Goal: Task Accomplishment & Management: Complete application form

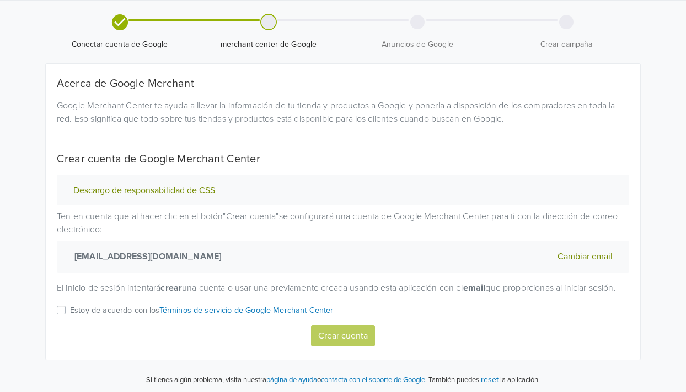
scroll to position [46, 0]
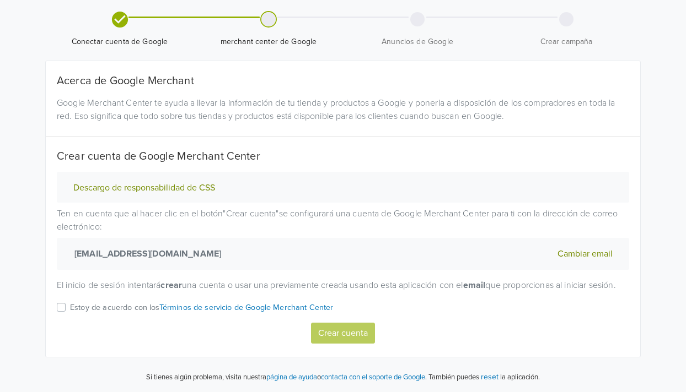
drag, startPoint x: 63, startPoint y: 305, endPoint x: 68, endPoint y: 309, distance: 6.7
click at [70, 305] on label "Estoy de acuerdo con los Términos de servicio de Google Merchant Center" at bounding box center [201, 311] width 263 height 21
click at [0, 0] on input "Estoy de acuerdo con los Términos de servicio de Google Merchant Center" at bounding box center [0, 0] width 0 height 0
click at [343, 330] on button "Crear cuenta" at bounding box center [343, 333] width 64 height 21
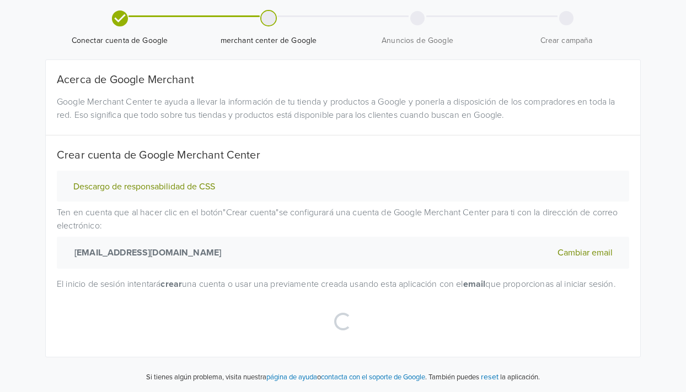
select select "cl"
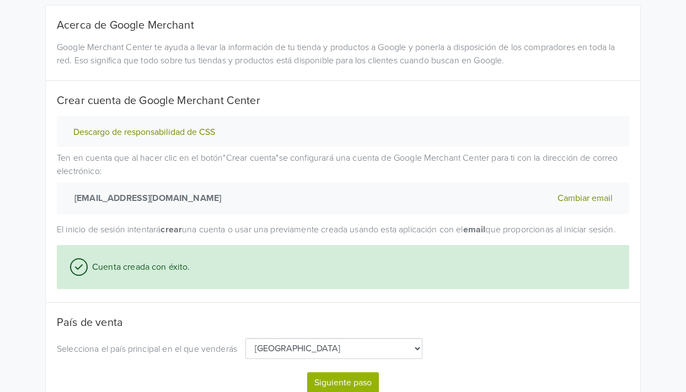
scroll to position [152, 0]
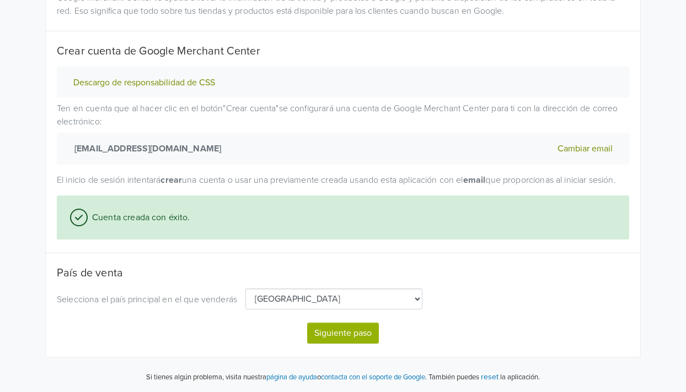
click at [343, 338] on button "Siguiente paso" at bounding box center [343, 333] width 72 height 21
select select "cl"
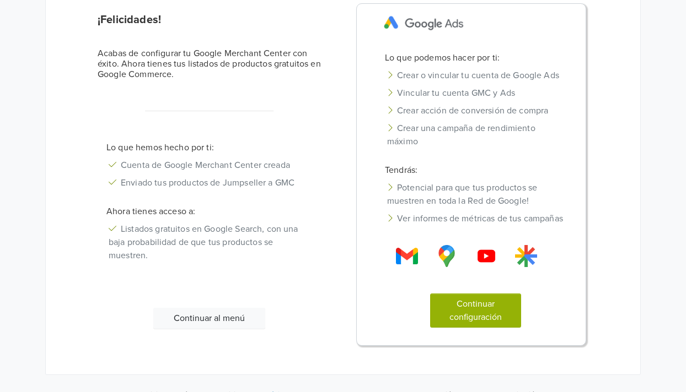
scroll to position [153, 0]
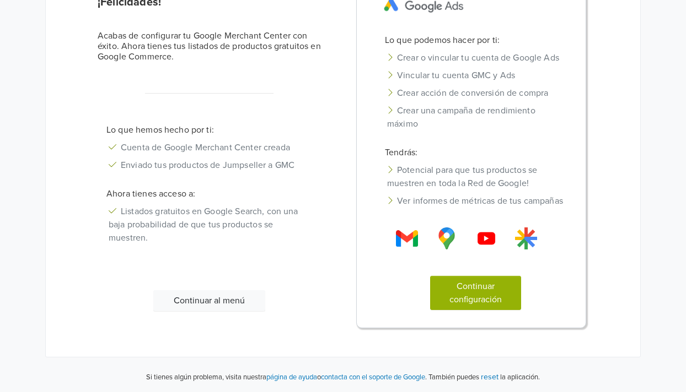
click at [229, 295] on button "Continuar al menú" at bounding box center [209, 300] width 112 height 21
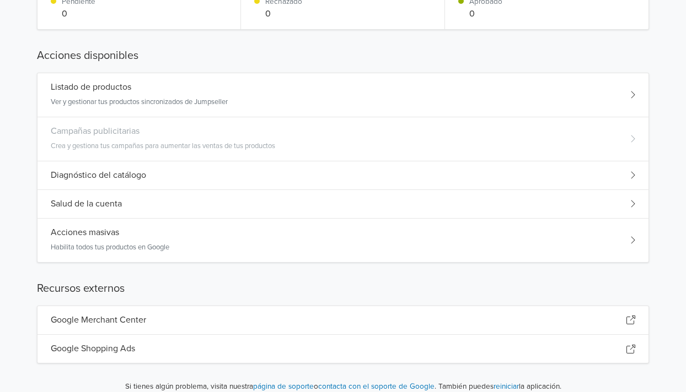
scroll to position [0, 0]
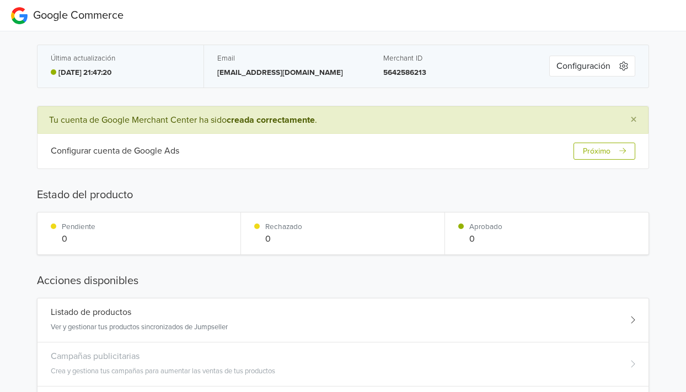
click at [115, 85] on div "Última actualización [DATE] 21:47:20" at bounding box center [120, 66] width 166 height 42
click at [109, 74] on p "[DATE] 21:47:20" at bounding box center [84, 72] width 53 height 11
drag, startPoint x: 272, startPoint y: 82, endPoint x: 318, endPoint y: 72, distance: 46.8
click at [272, 82] on div "Email [EMAIL_ADDRESS][DOMAIN_NAME]" at bounding box center [287, 66] width 166 height 42
click at [598, 71] on button "Configuración" at bounding box center [592, 66] width 86 height 21
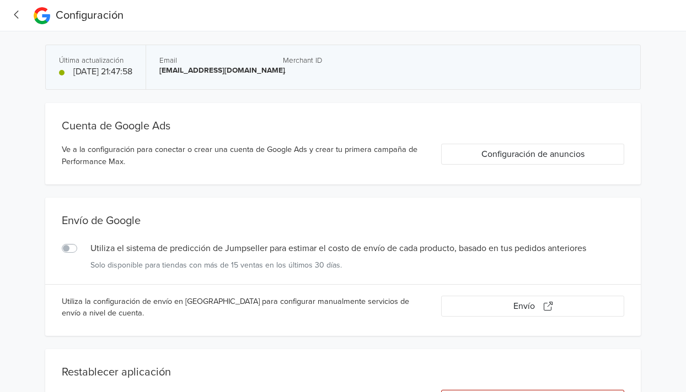
click at [18, 10] on icon "button" at bounding box center [16, 14] width 4 height 8
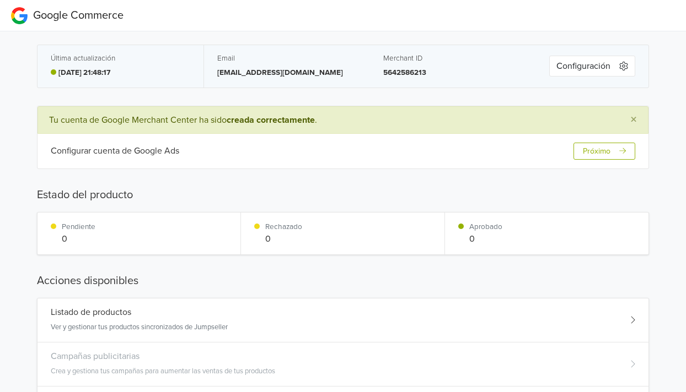
click at [499, 240] on p "0" at bounding box center [485, 239] width 33 height 13
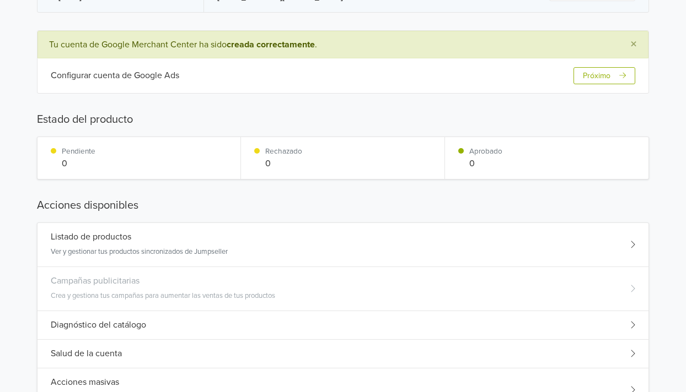
scroll to position [184, 0]
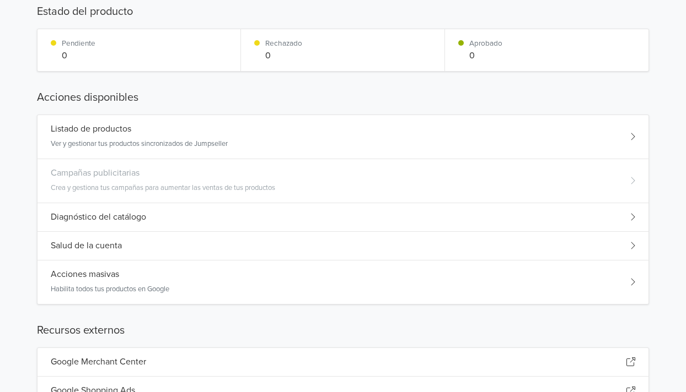
click at [402, 235] on div "Salud de la cuenta" at bounding box center [342, 246] width 611 height 29
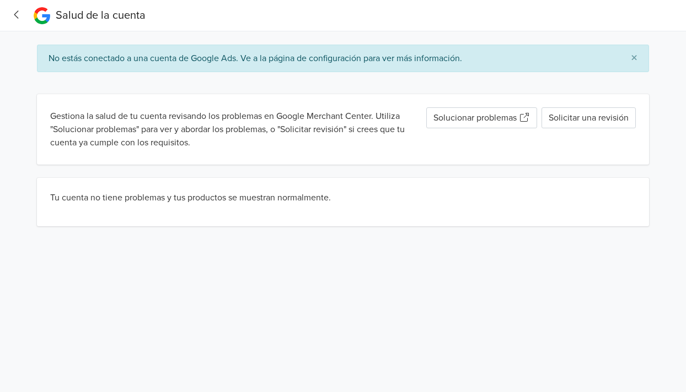
scroll to position [0, 0]
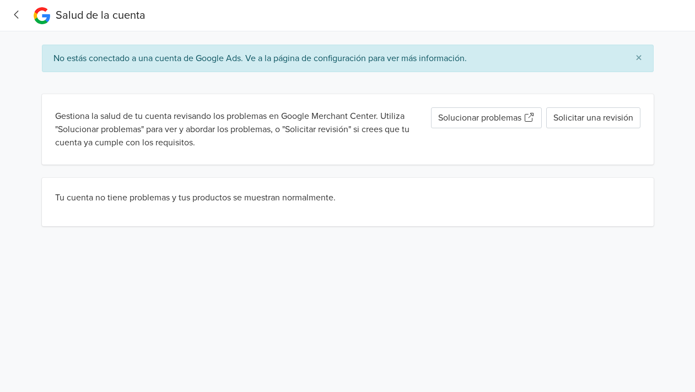
click at [13, 15] on icon "button" at bounding box center [16, 15] width 15 height 12
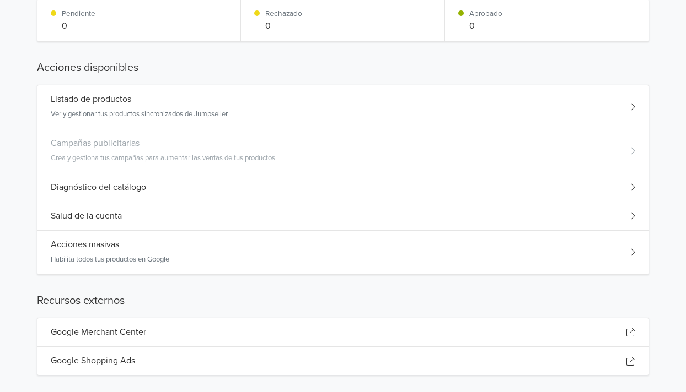
scroll to position [227, 0]
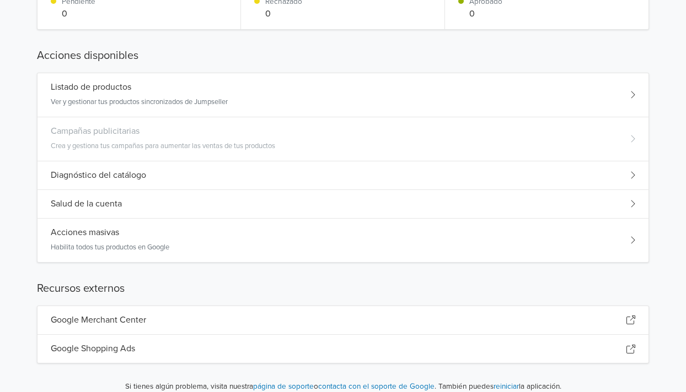
click at [116, 345] on h5 "Google Shopping Ads" at bounding box center [93, 349] width 84 height 10
click at [140, 317] on h5 "Google Merchant Center" at bounding box center [98, 320] width 95 height 10
click at [200, 247] on div "Acciones masivas Habilita todos tus productos en Google" at bounding box center [342, 241] width 611 height 44
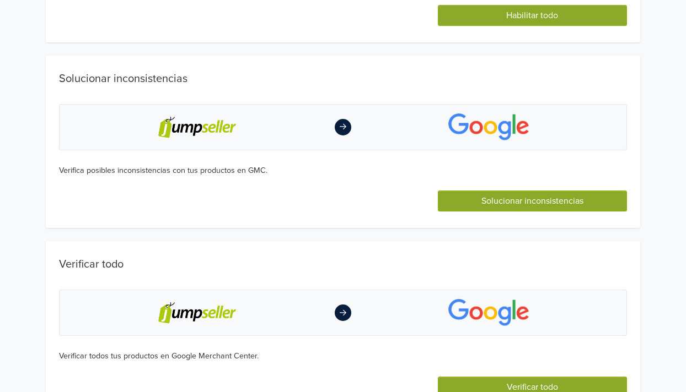
scroll to position [197, 0]
